Goal: Task Accomplishment & Management: Use online tool/utility

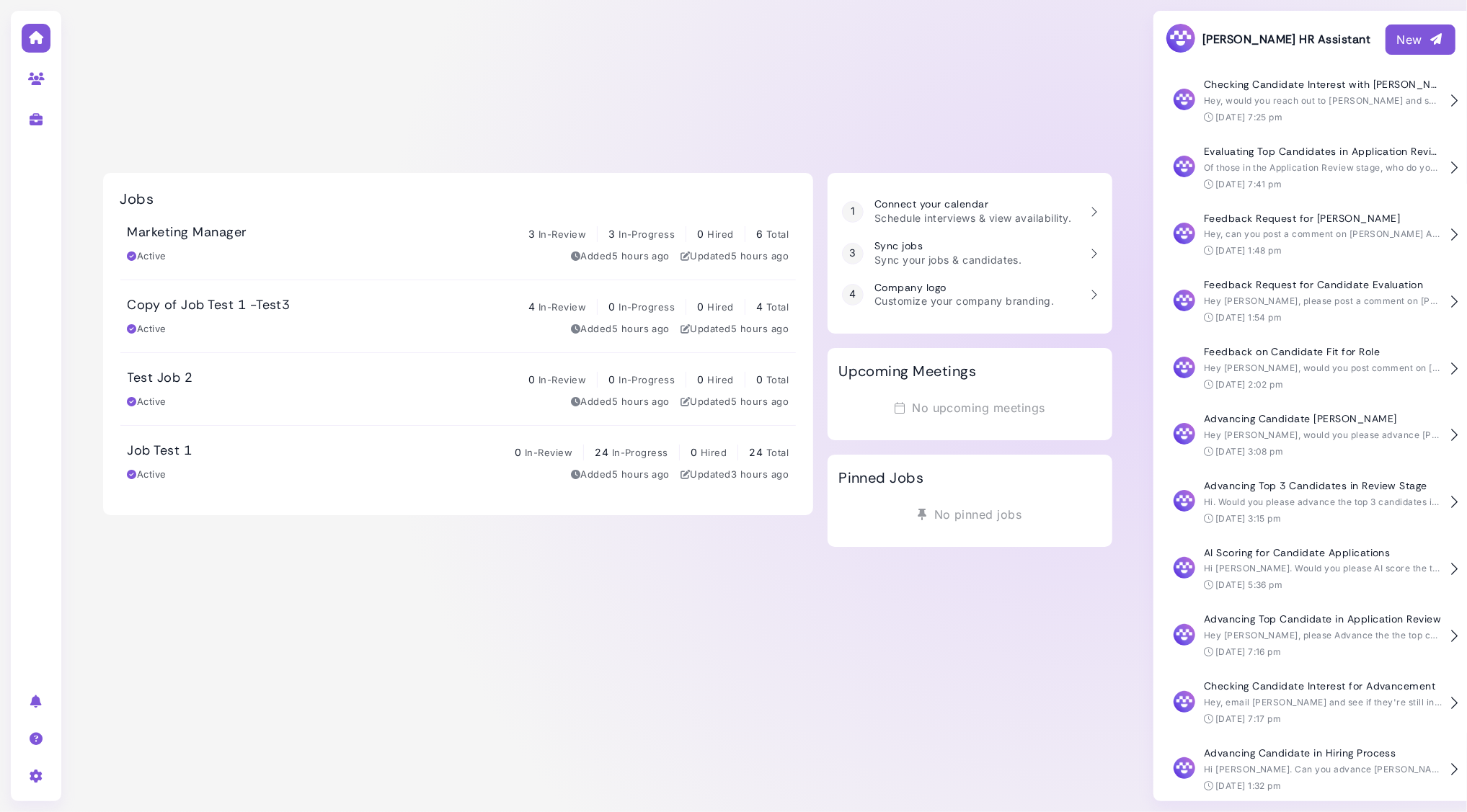
scroll to position [135, 0]
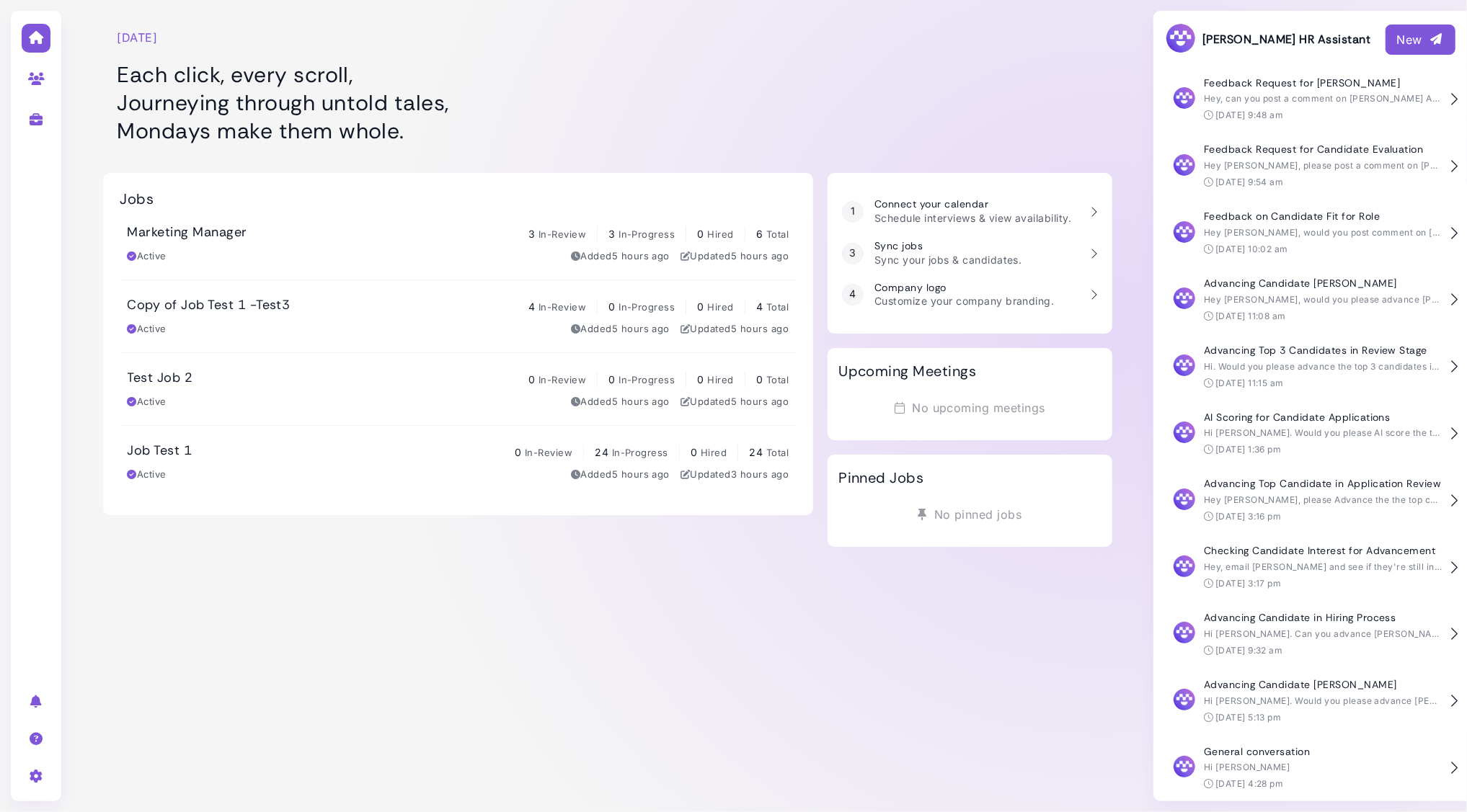
click at [372, 229] on div "Marketing Manager 3 In-Review 3 In-Progress 0 Hired 6 Total" at bounding box center [458, 233] width 662 height 18
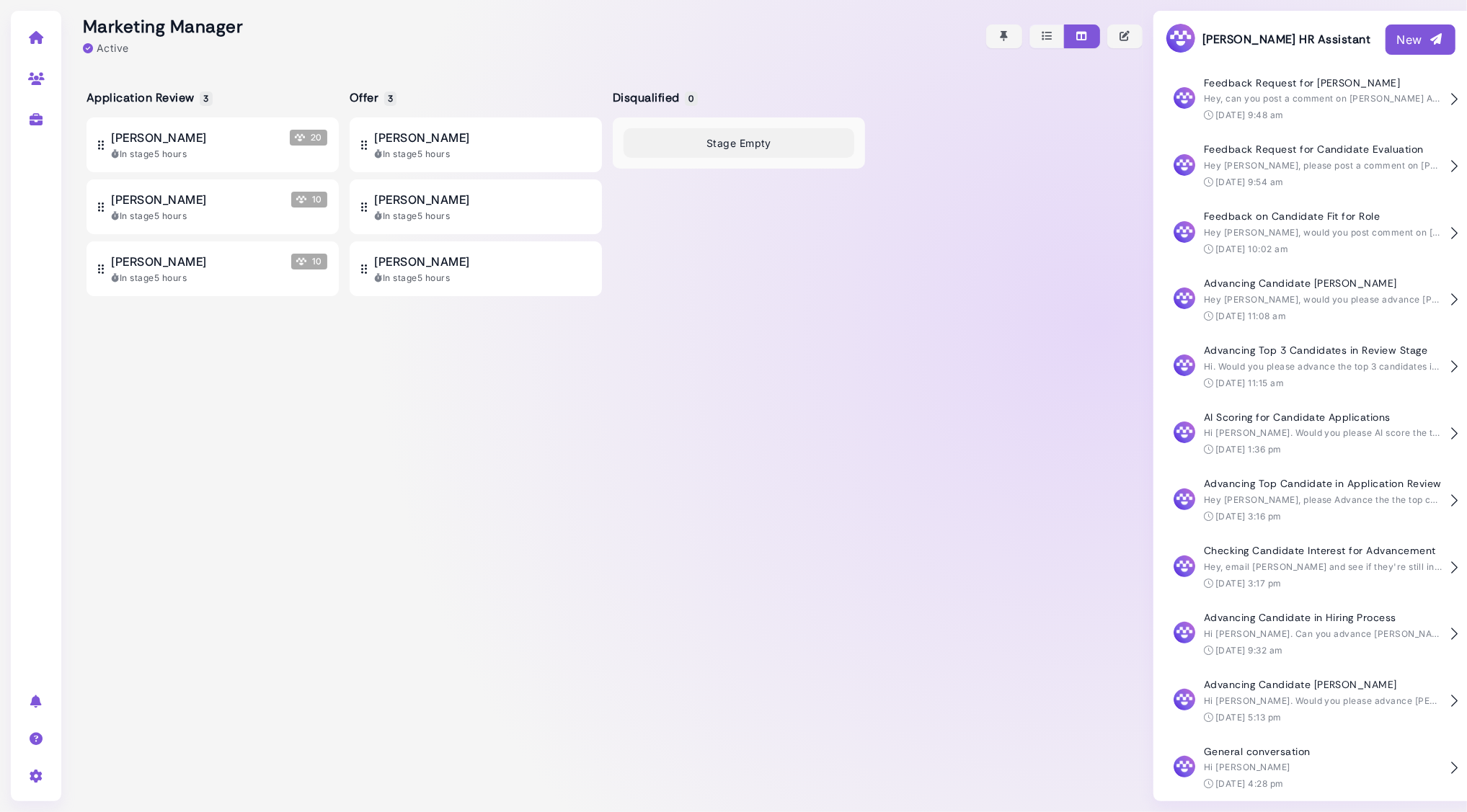
click at [1416, 35] on div "New" at bounding box center [1420, 40] width 47 height 18
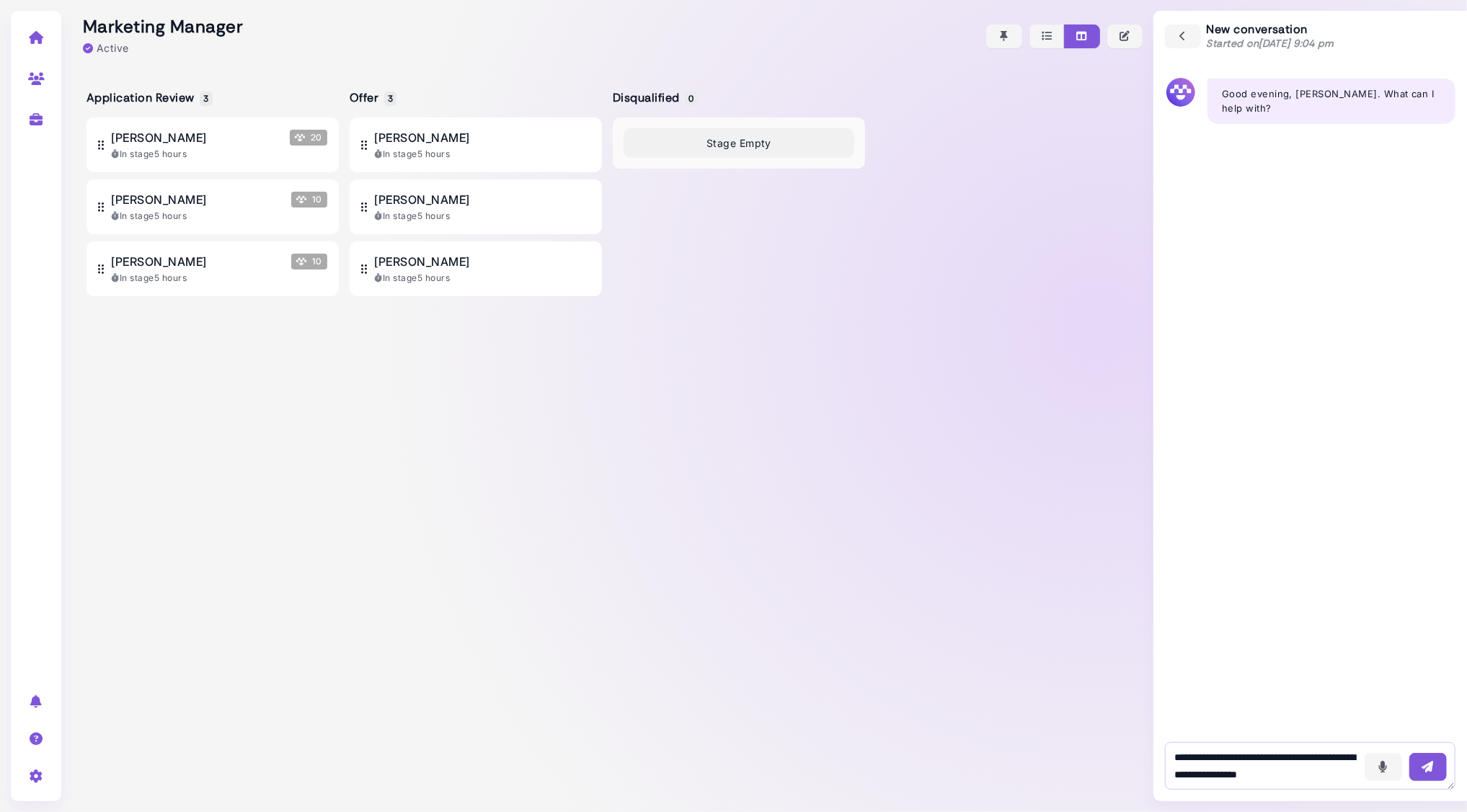
scroll to position [9, 0]
type textarea "**********"
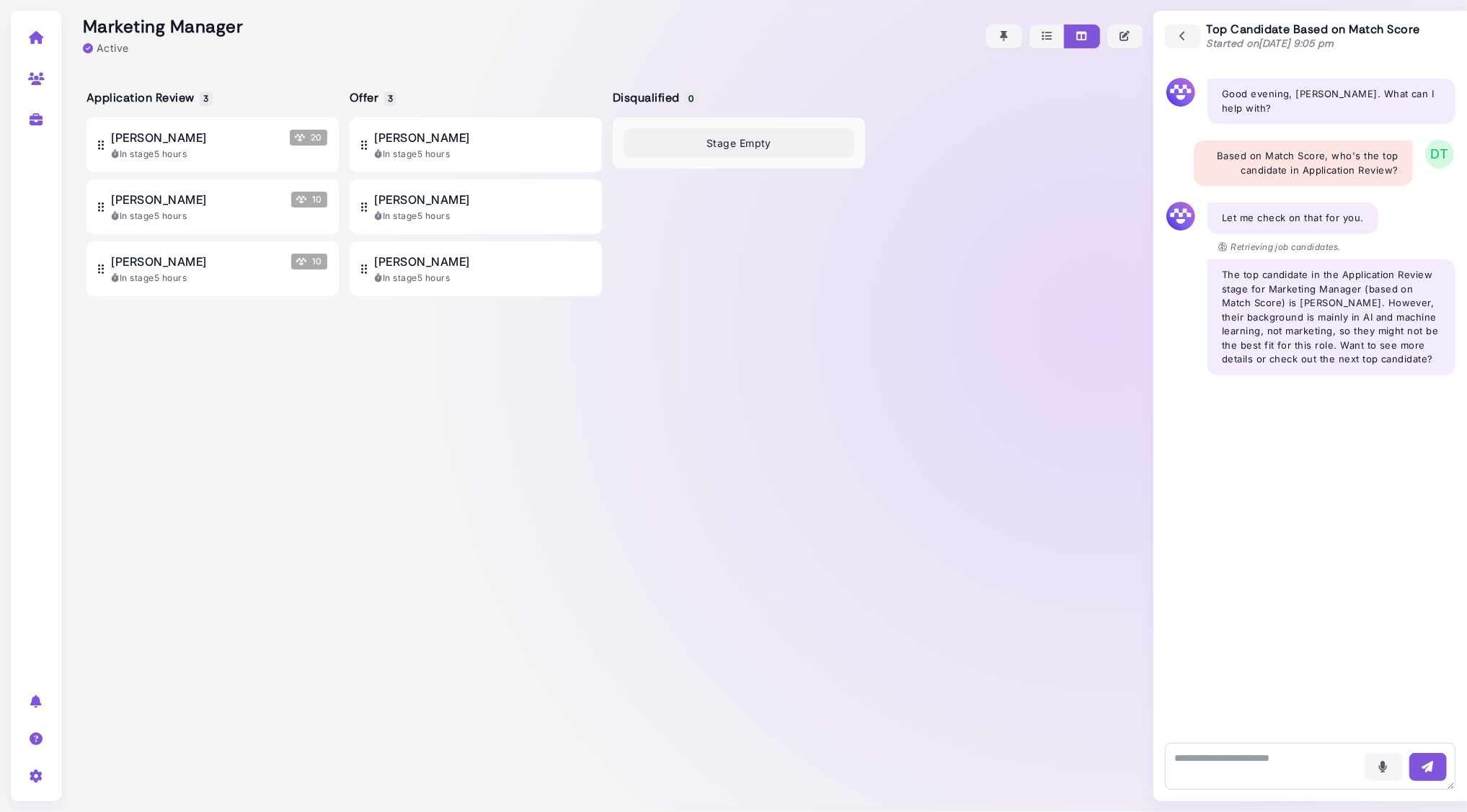
click at [1249, 456] on div "Voice - 9:04 pm Good evening, [PERSON_NAME]. What can I help with? Voice - 9:05…" at bounding box center [1310, 397] width 313 height 669
click at [36, 40] on icon at bounding box center [36, 37] width 17 height 13
